Goal: Find specific page/section: Find specific page/section

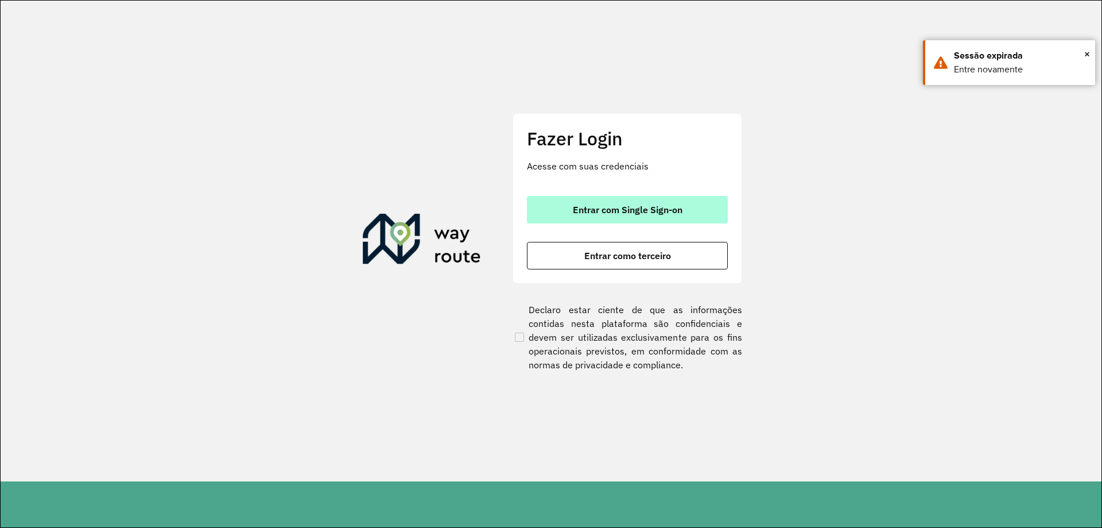
click at [639, 213] on span "Entrar com Single Sign-on" at bounding box center [628, 209] width 110 height 9
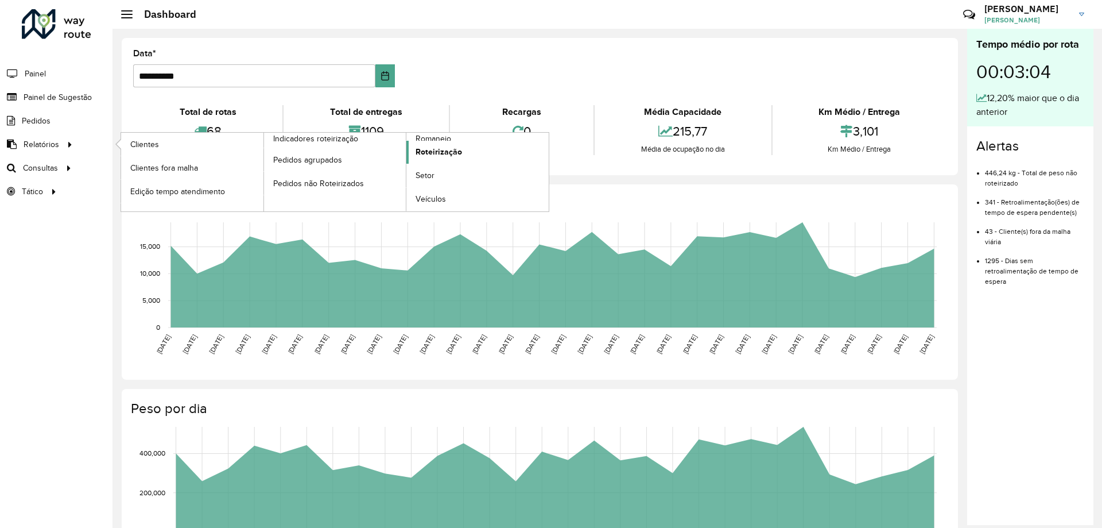
click at [449, 154] on span "Roteirização" at bounding box center [439, 152] width 47 height 12
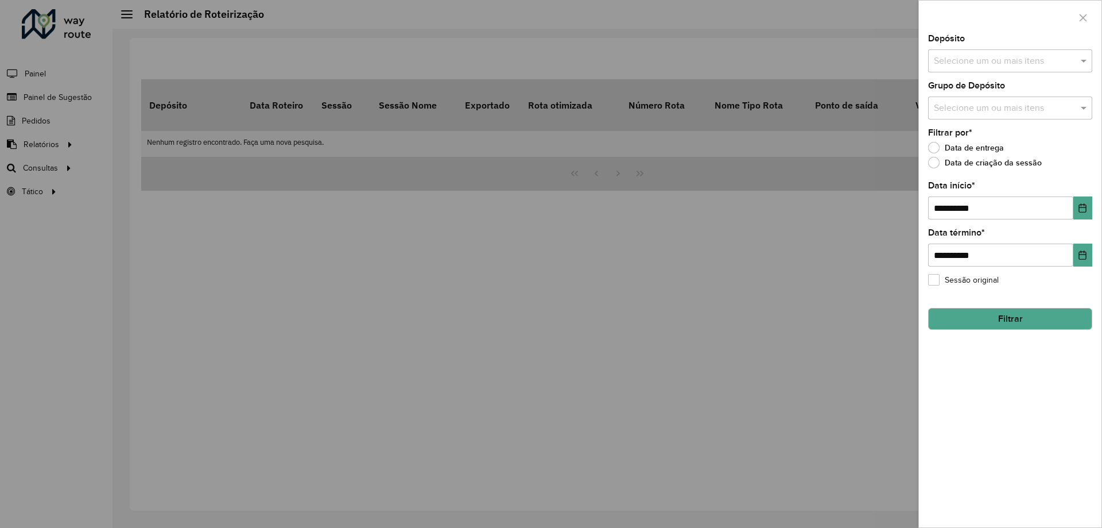
click at [58, 141] on div at bounding box center [551, 264] width 1102 height 528
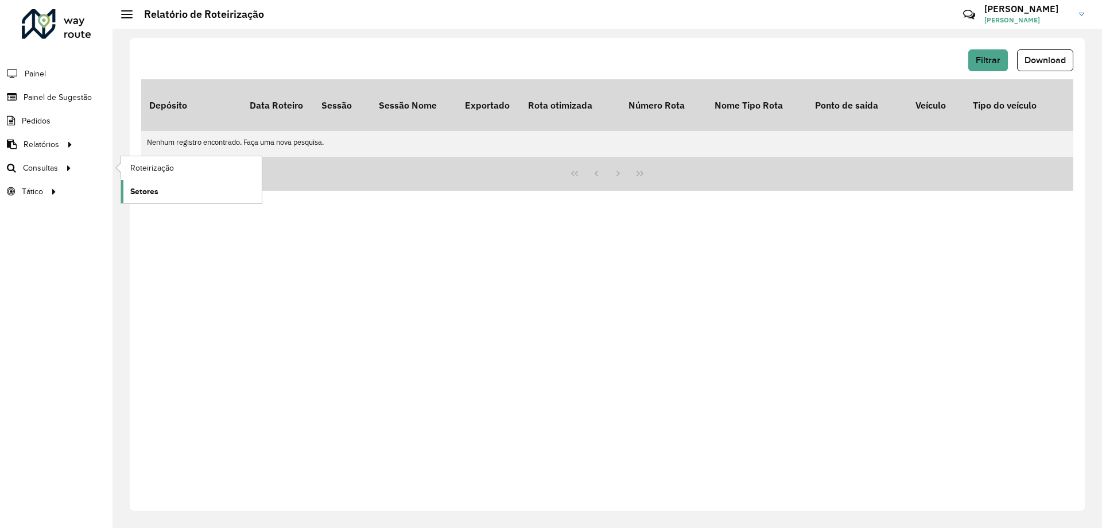
click at [141, 191] on span "Setores" at bounding box center [144, 191] width 28 height 12
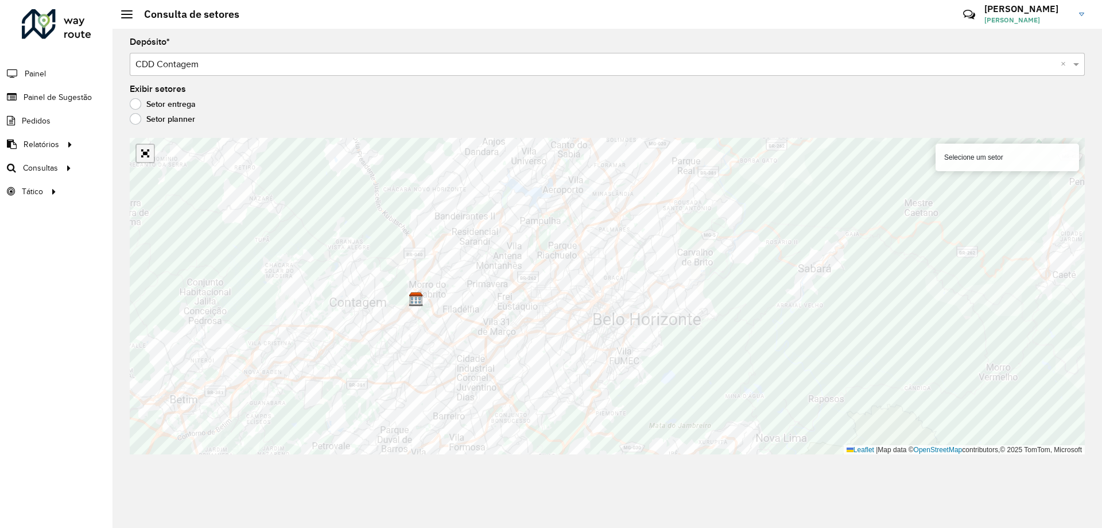
click at [141, 152] on link "Abrir mapa em tela cheia" at bounding box center [145, 153] width 17 height 17
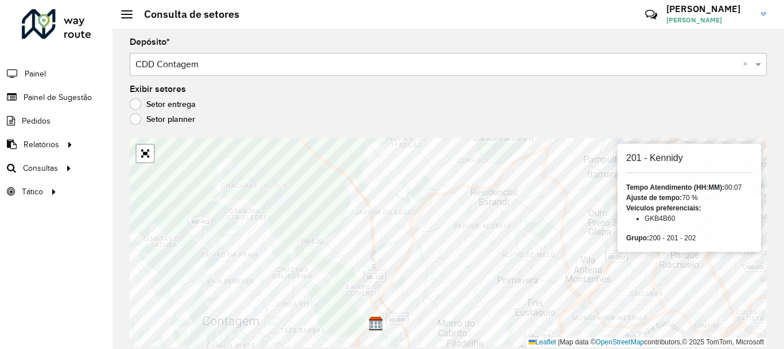
click at [482, 103] on div "Setor entrega" at bounding box center [448, 107] width 637 height 14
